Goal: Task Accomplishment & Management: Manage account settings

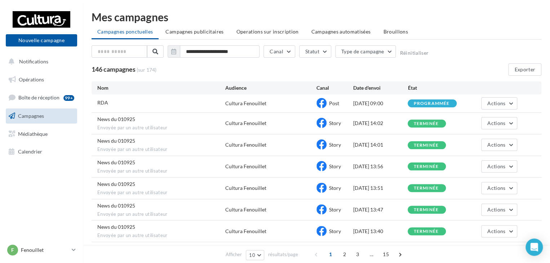
click at [78, 252] on div "F Fenouillet [EMAIL_ADDRESS][DOMAIN_NAME]" at bounding box center [41, 253] width 83 height 20
click at [71, 248] on link "F Fenouillet [EMAIL_ADDRESS][DOMAIN_NAME]" at bounding box center [41, 250] width 71 height 14
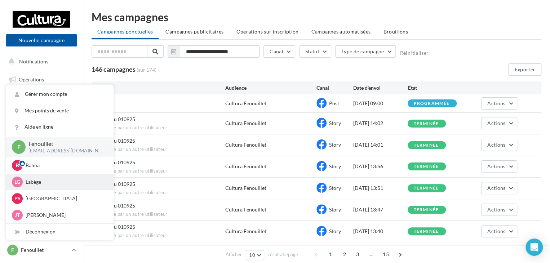
click at [39, 182] on p "Labège" at bounding box center [65, 181] width 79 height 7
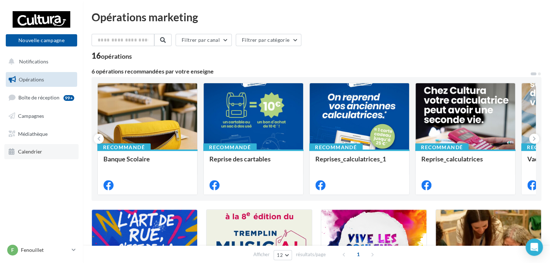
click at [35, 153] on span "Calendrier" at bounding box center [30, 151] width 24 height 6
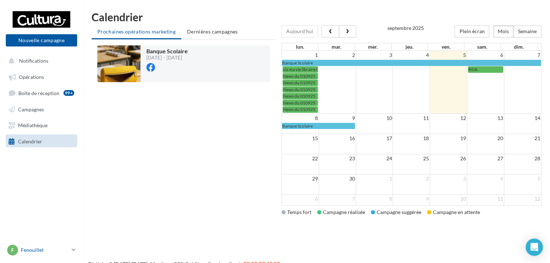
click at [67, 251] on p "Fenouillet" at bounding box center [45, 249] width 48 height 7
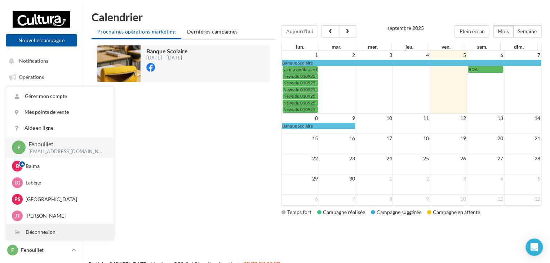
click at [53, 235] on div "Déconnexion" at bounding box center [59, 232] width 107 height 16
